Goal: Task Accomplishment & Management: Manage account settings

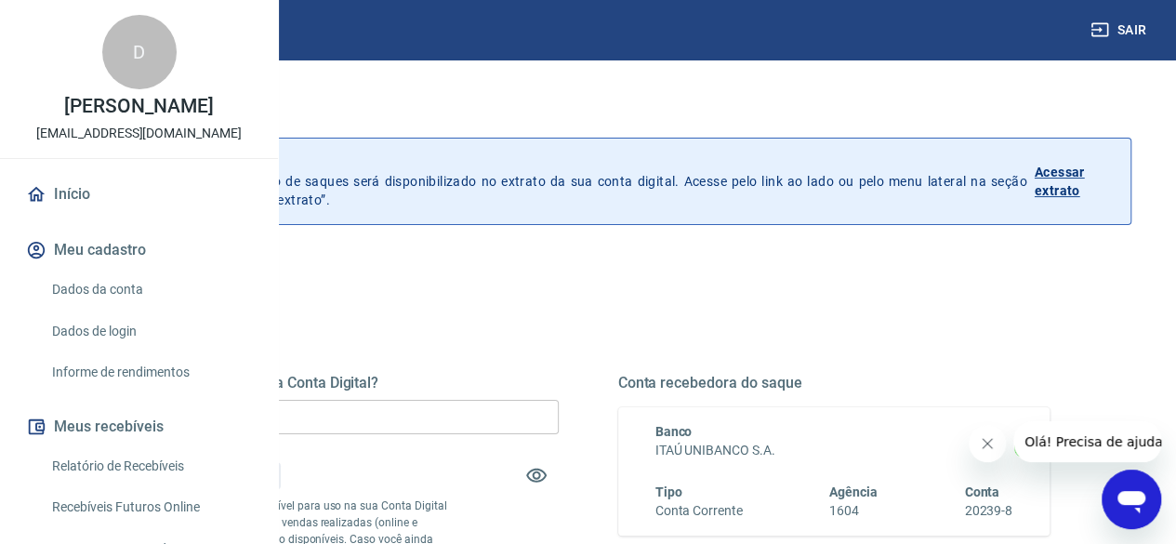
scroll to position [93, 0]
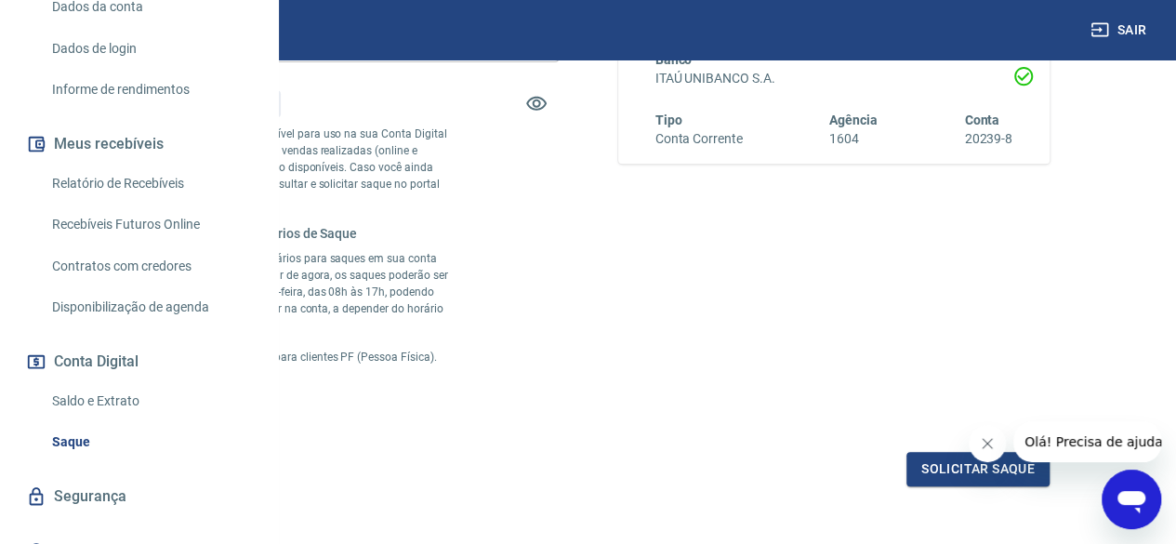
scroll to position [184, 0]
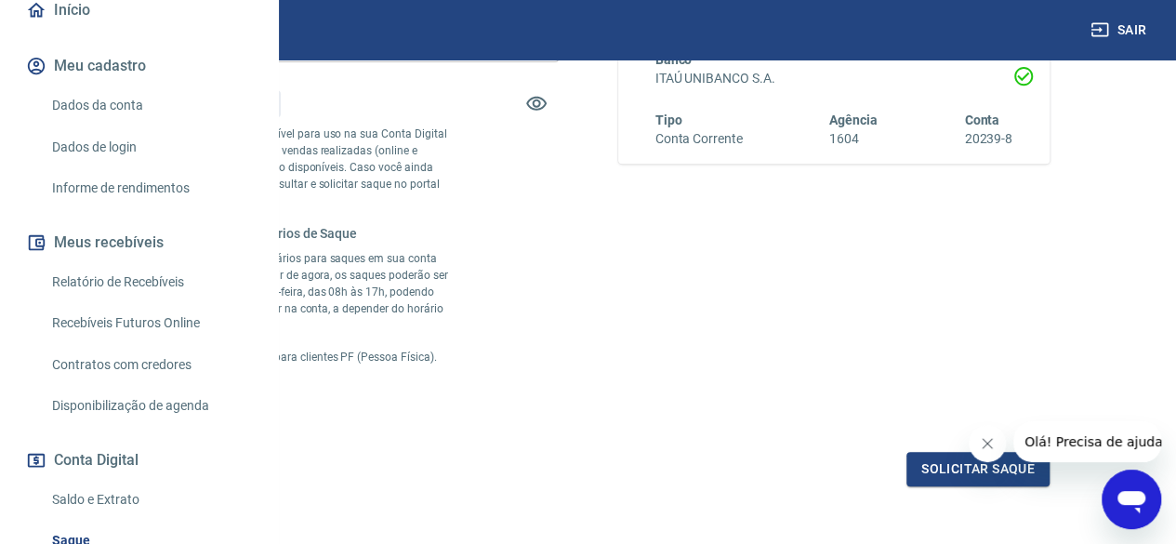
click at [124, 125] on link "Dados da conta" at bounding box center [150, 105] width 211 height 38
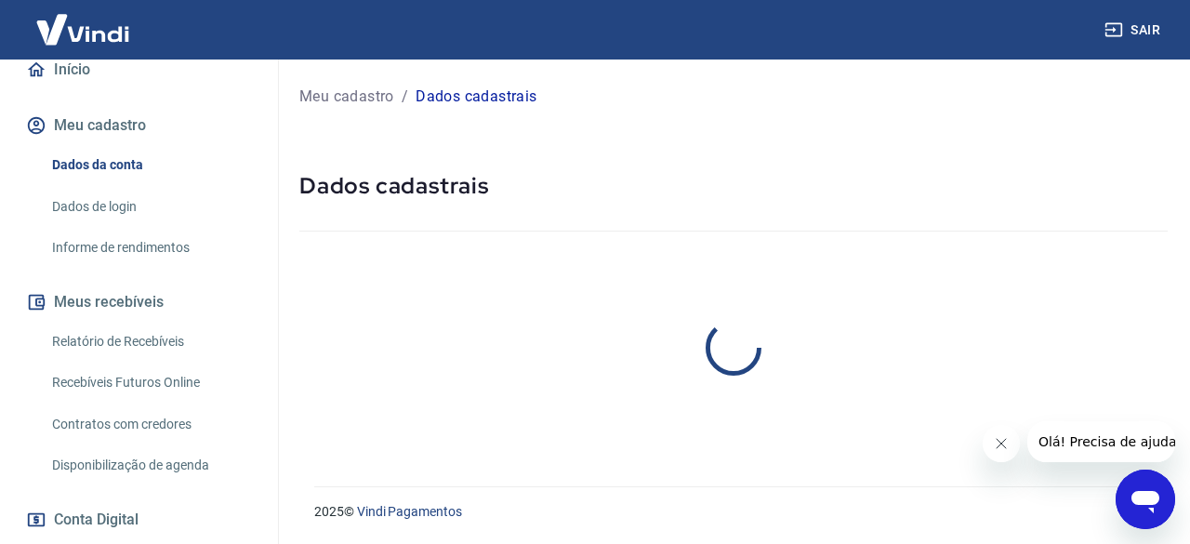
select select "RS"
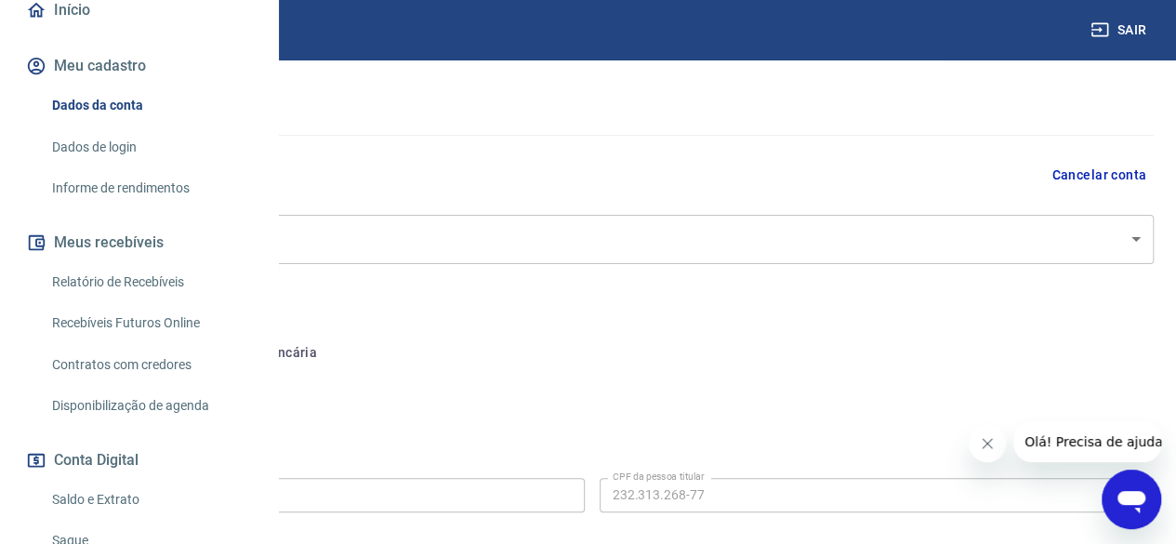
scroll to position [186, 0]
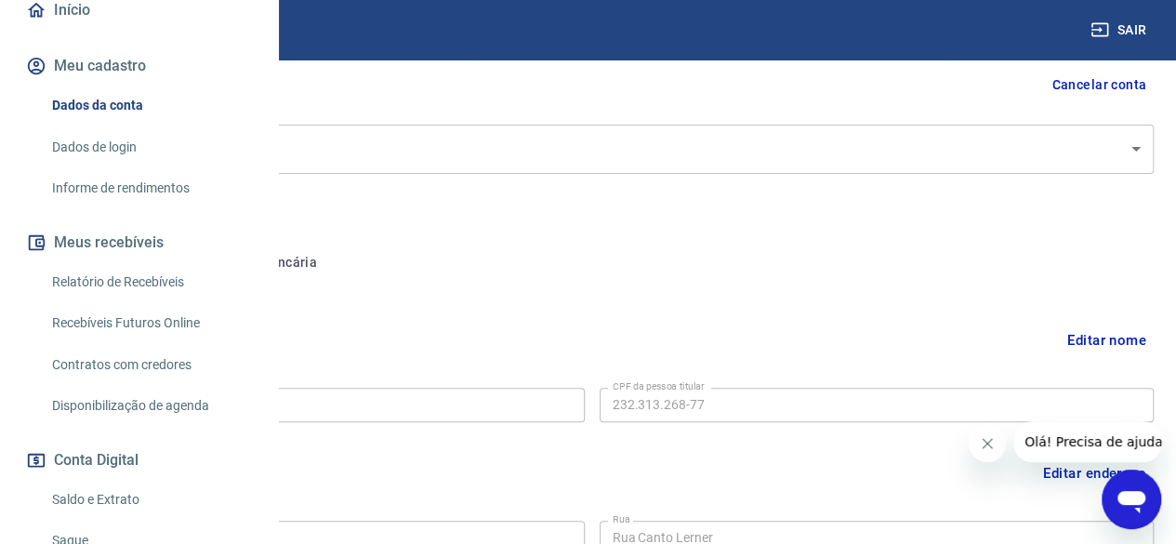
click at [333, 263] on button "Conta bancária" at bounding box center [255, 263] width 155 height 45
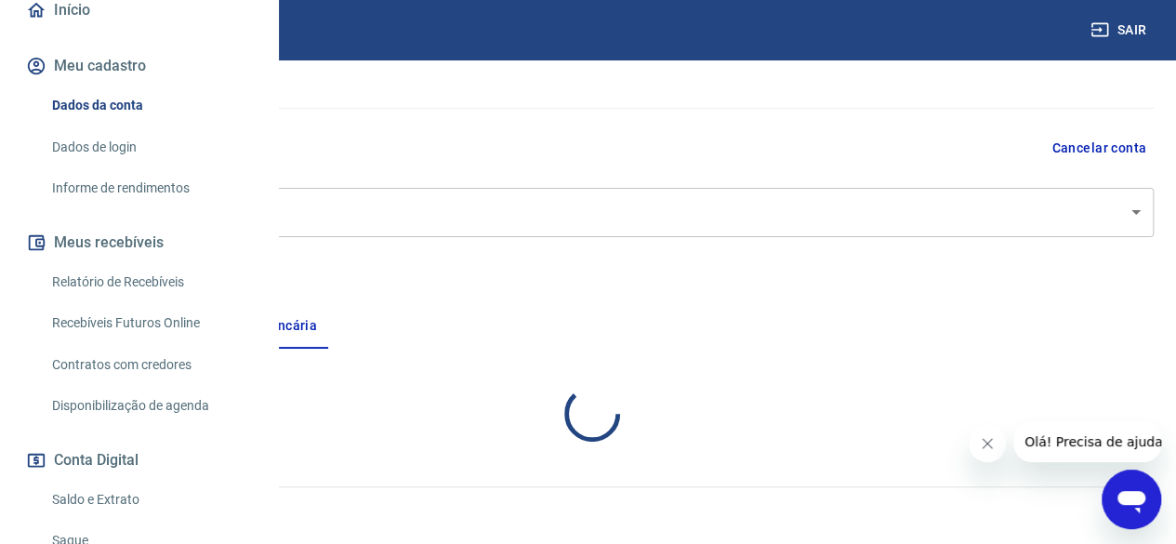
select select "1"
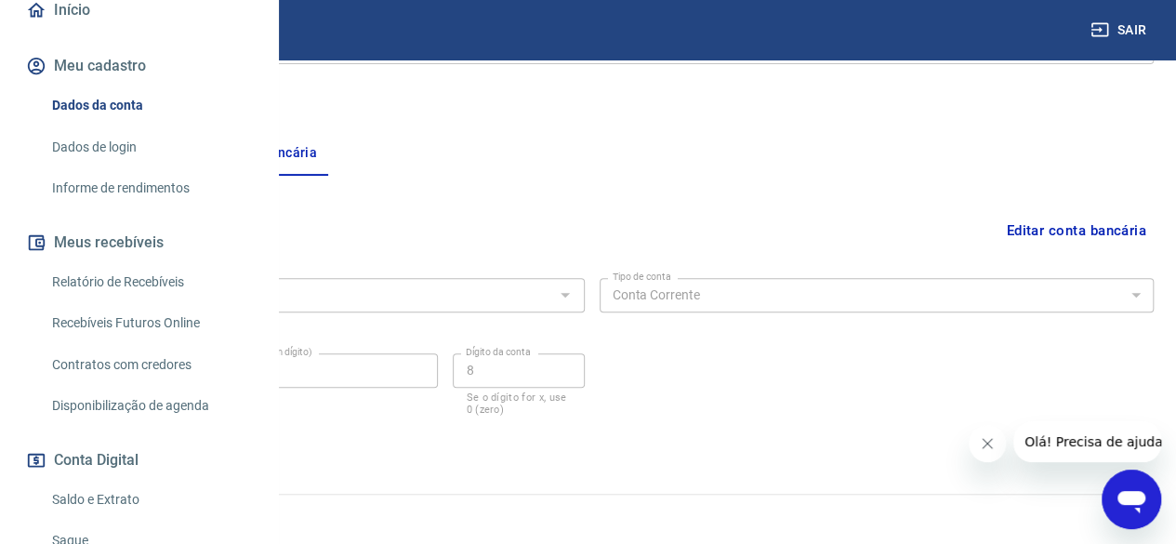
scroll to position [301, 0]
click at [178, 146] on button "Pessoa titular" at bounding box center [104, 148] width 148 height 45
select select "RS"
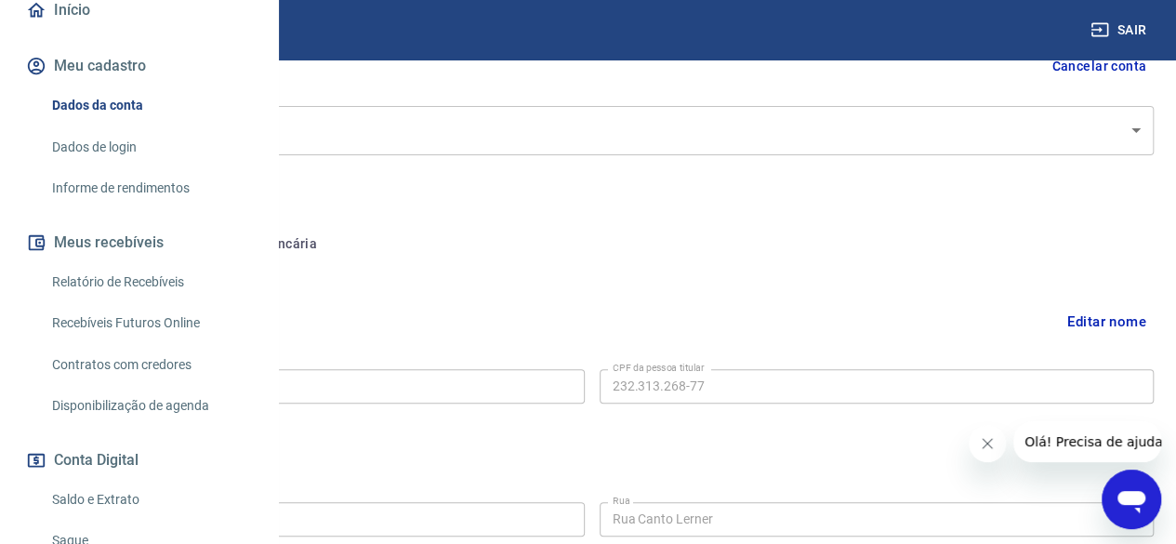
scroll to position [87, 0]
